Goal: Information Seeking & Learning: Learn about a topic

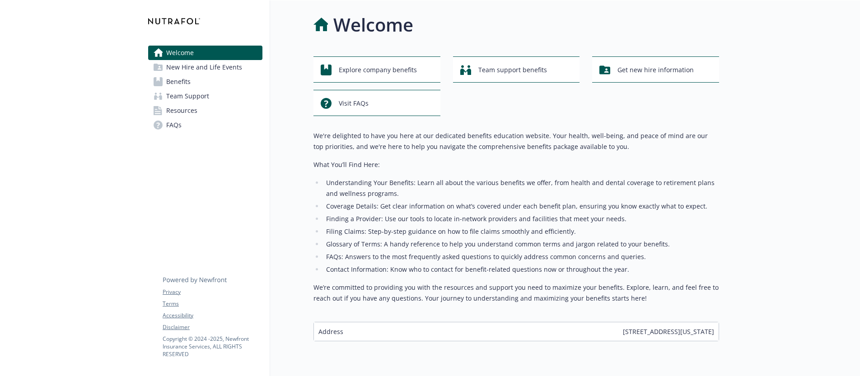
click at [234, 71] on span "New Hire and Life Events" at bounding box center [204, 67] width 76 height 14
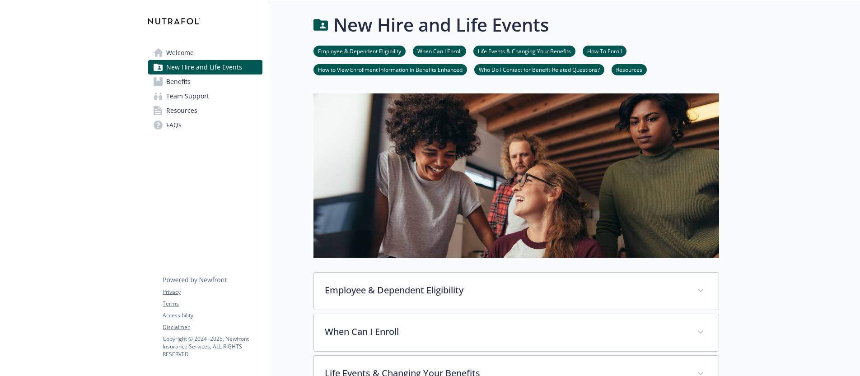
click at [214, 85] on link "Benefits" at bounding box center [205, 82] width 114 height 14
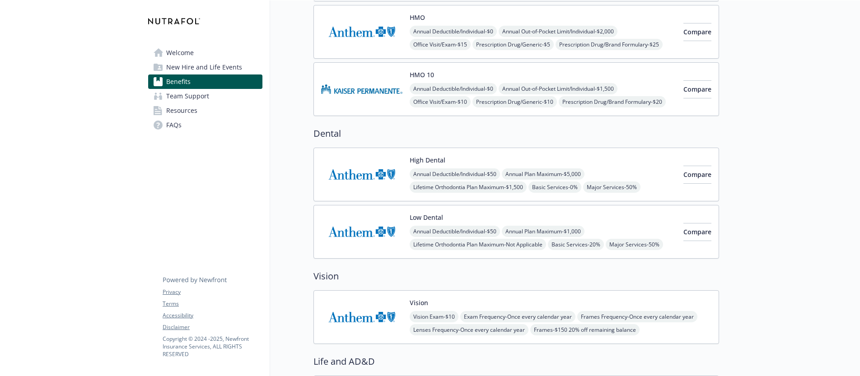
scroll to position [323, 0]
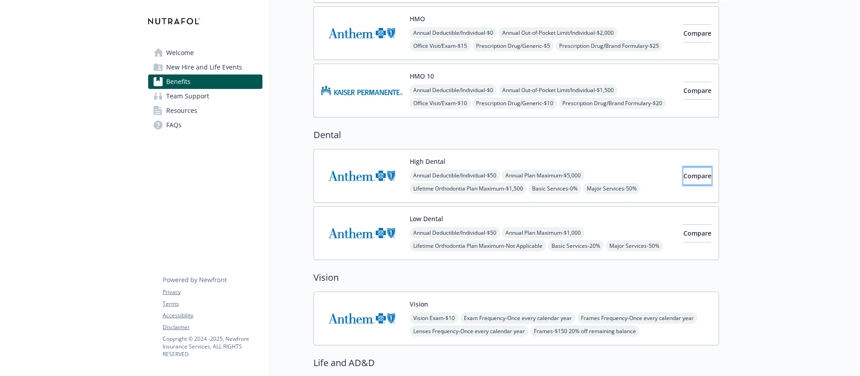
click at [687, 181] on button "Compare" at bounding box center [697, 176] width 28 height 18
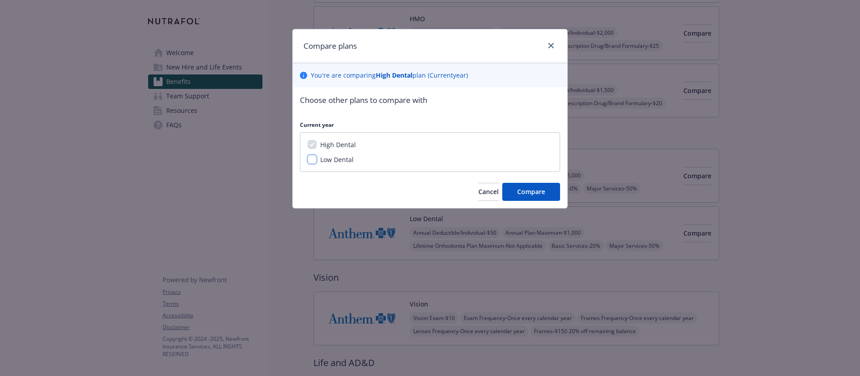
click at [314, 161] on input "Low Dental" at bounding box center [312, 159] width 9 height 9
checkbox input "true"
click at [537, 192] on span "Compare" at bounding box center [531, 191] width 28 height 9
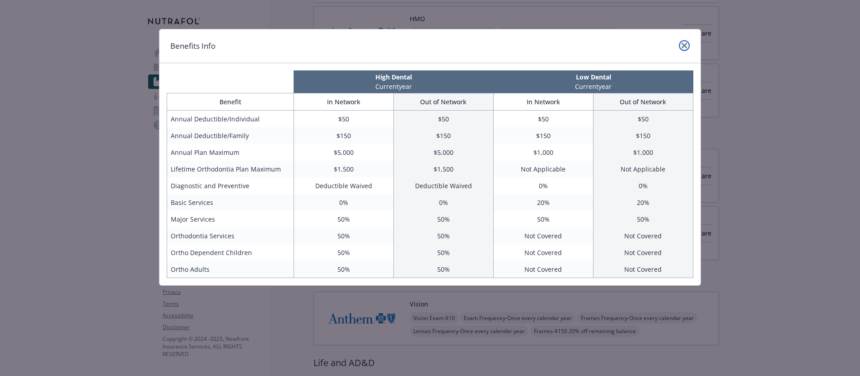
click at [686, 49] on link "close" at bounding box center [684, 45] width 11 height 11
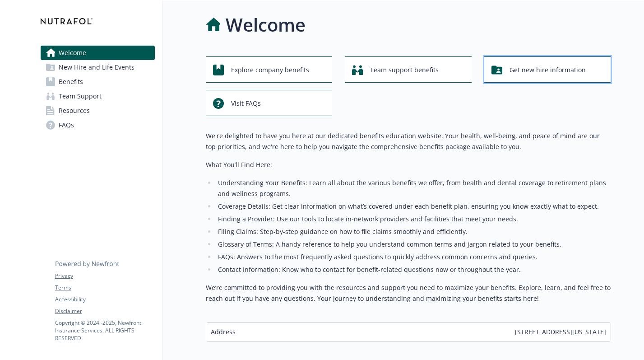
click at [542, 74] on span "Get new hire information" at bounding box center [548, 69] width 76 height 17
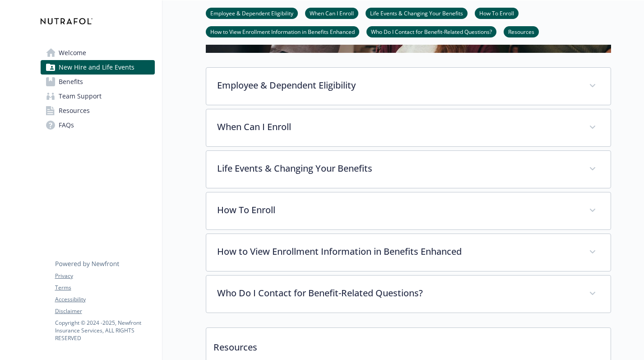
scroll to position [213, 0]
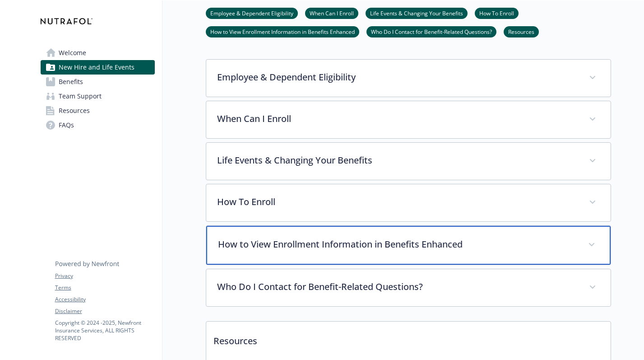
click at [302, 244] on p "How to View Enrollment Information in Benefits Enhanced" at bounding box center [397, 245] width 359 height 14
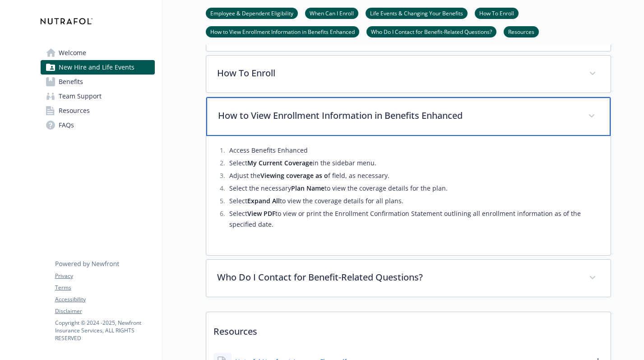
scroll to position [348, 0]
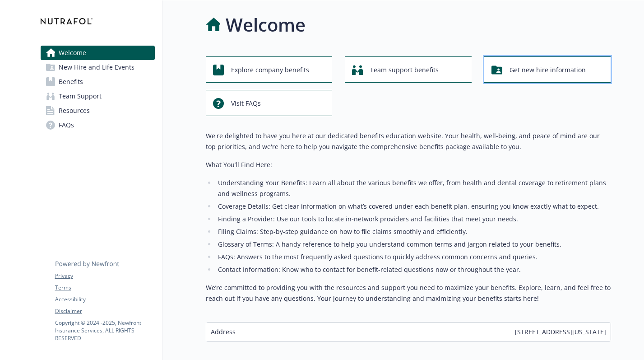
click at [522, 64] on span "Get new hire information" at bounding box center [548, 69] width 76 height 17
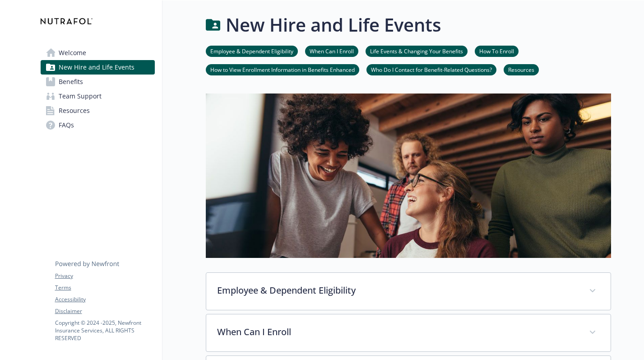
click at [104, 97] on link "Team Support" at bounding box center [98, 96] width 114 height 14
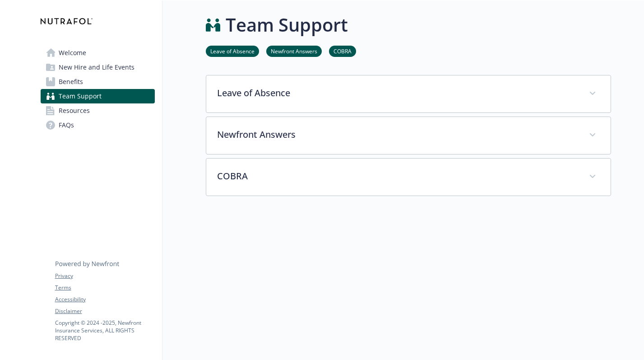
click at [104, 84] on link "Benefits" at bounding box center [98, 82] width 114 height 14
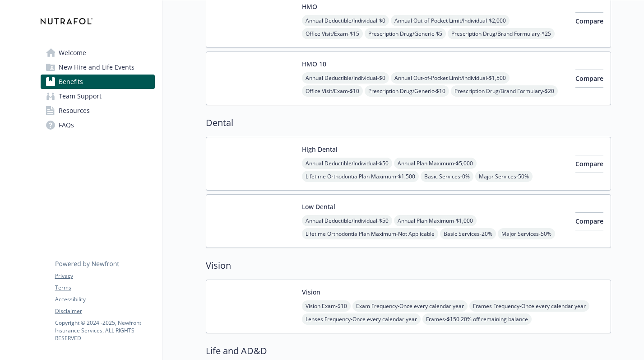
scroll to position [336, 0]
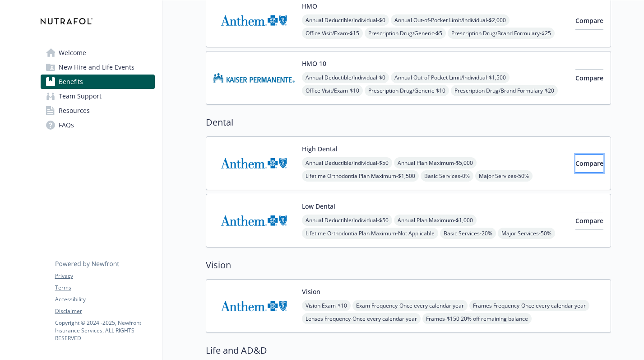
click at [583, 162] on span "Compare" at bounding box center [590, 163] width 28 height 9
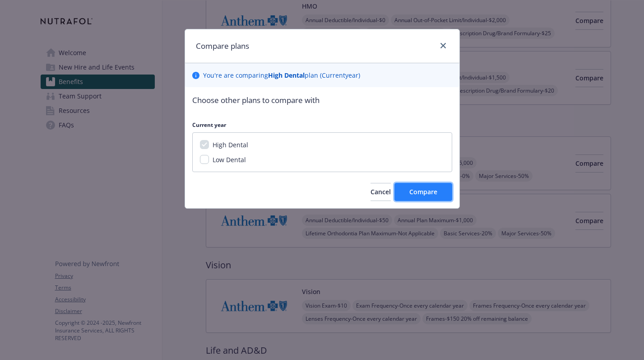
click at [425, 191] on span "Compare" at bounding box center [424, 191] width 28 height 9
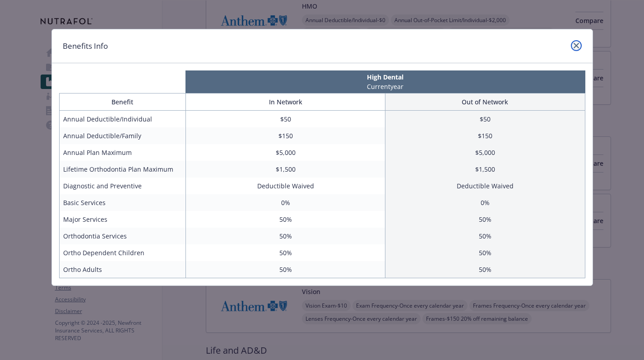
click at [579, 45] on icon "close" at bounding box center [576, 45] width 5 height 5
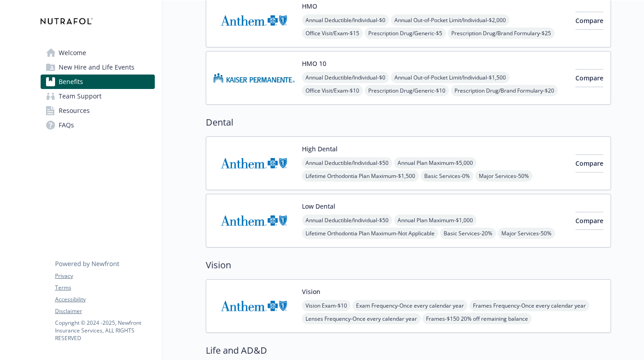
click at [267, 160] on img at bounding box center [254, 163] width 81 height 38
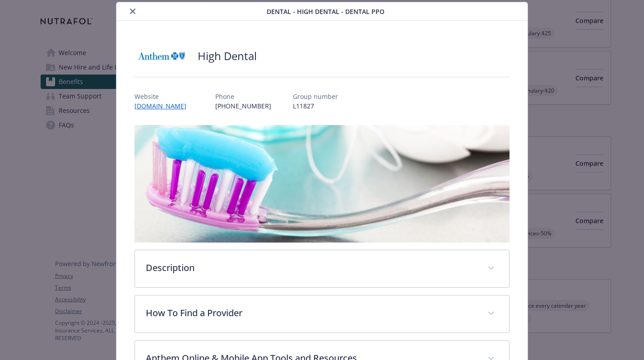
scroll to position [232, 0]
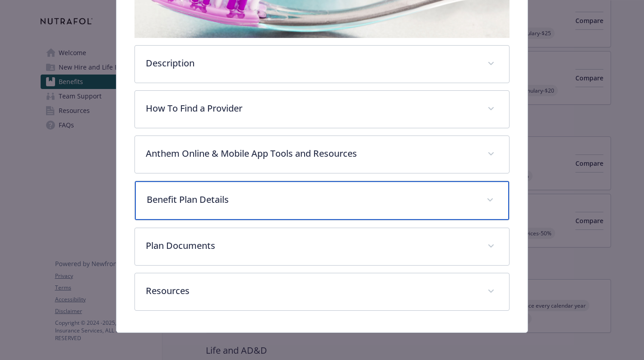
click at [268, 196] on p "Benefit Plan Details" at bounding box center [311, 200] width 329 height 14
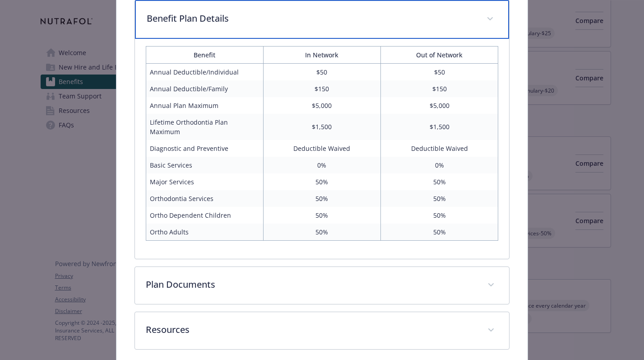
scroll to position [444, 0]
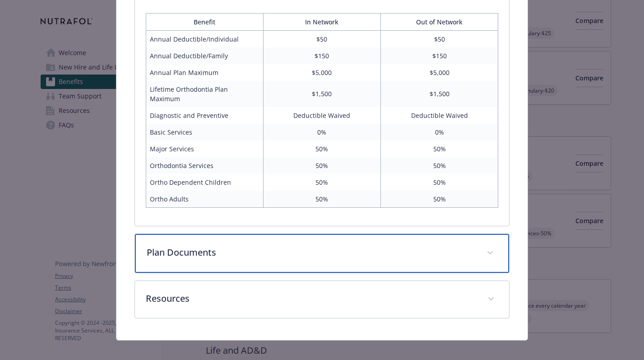
click at [361, 251] on div "Plan Documents" at bounding box center [322, 253] width 374 height 39
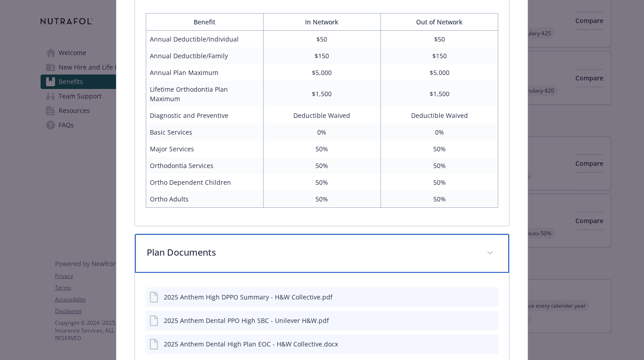
scroll to position [443, 0]
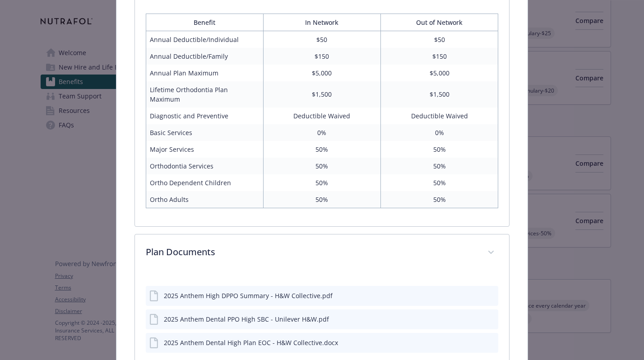
click at [333, 288] on div "2025 Anthem High DPPO Summary - H&W Collective.pdf" at bounding box center [322, 296] width 353 height 20
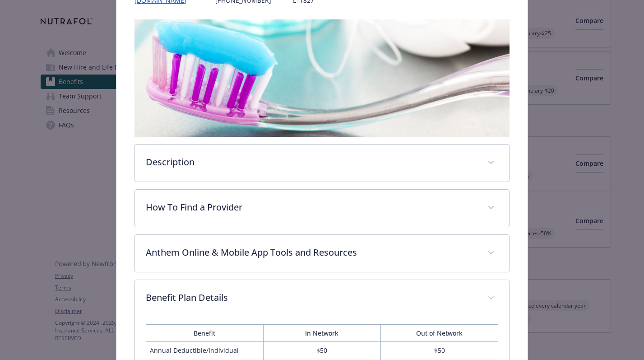
scroll to position [0, 0]
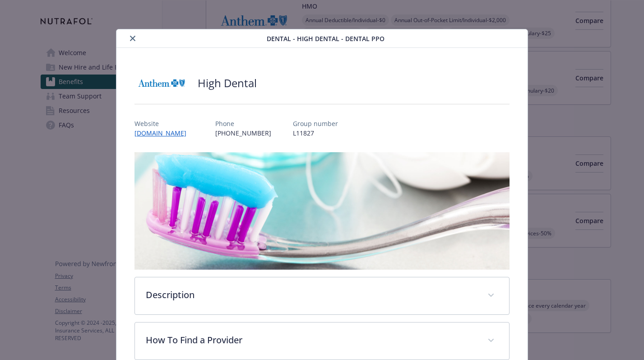
click at [132, 39] on icon "close" at bounding box center [132, 38] width 5 height 5
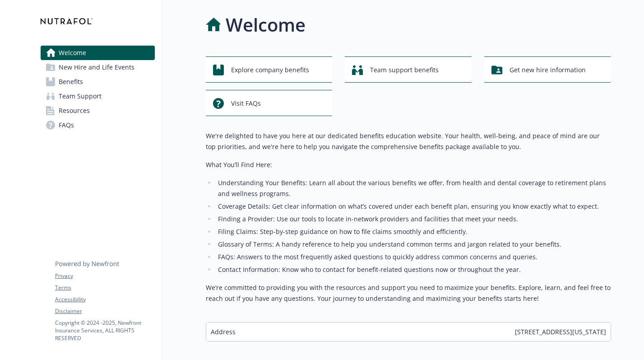
click at [319, 211] on li "Coverage Details: Get clear information on what’s covered under each benefit pl…" at bounding box center [414, 206] width 396 height 11
